Goal: Task Accomplishment & Management: Manage account settings

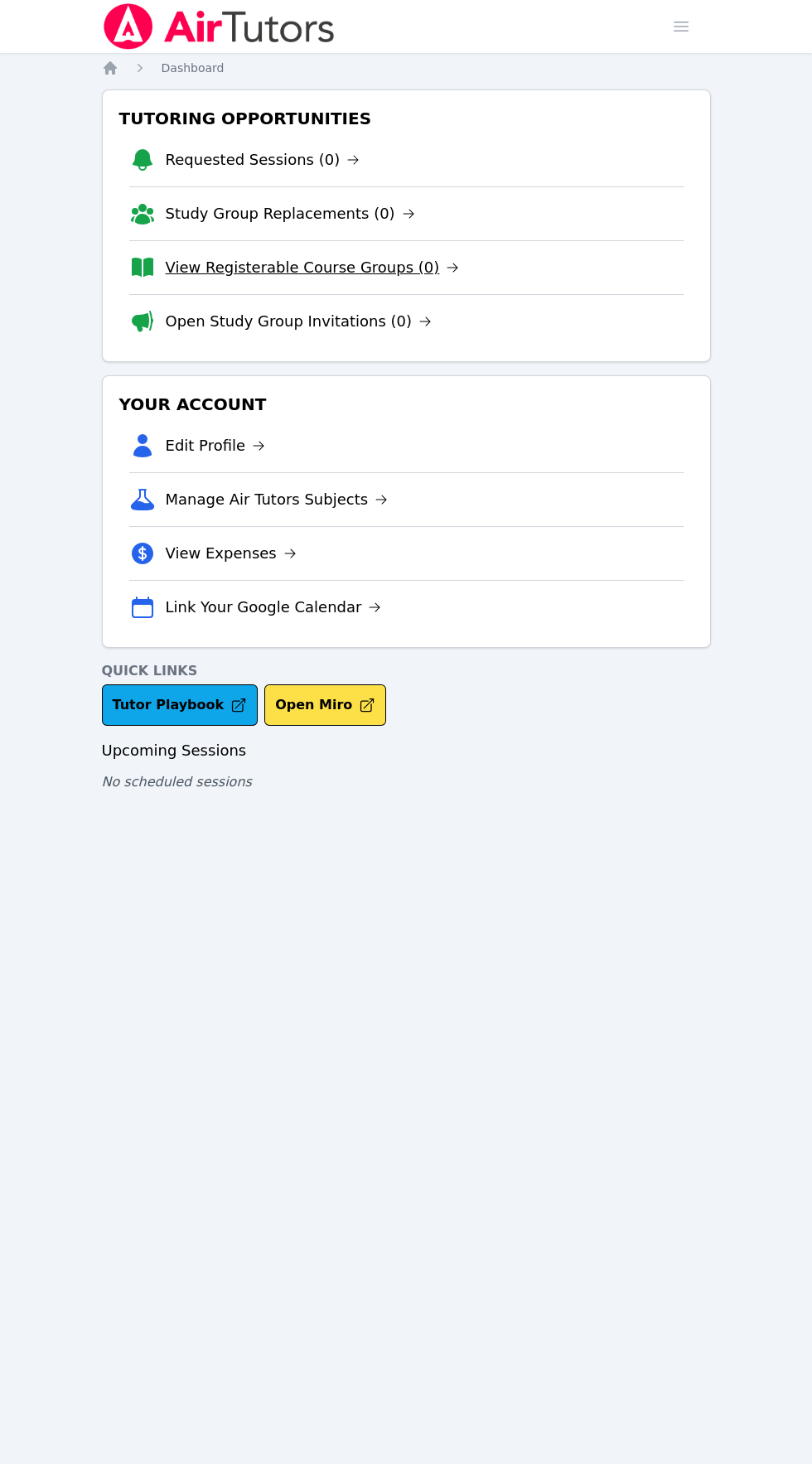
click at [221, 261] on link "View Registerable Course Groups (0)" at bounding box center [312, 267] width 294 height 23
